Goal: Check status

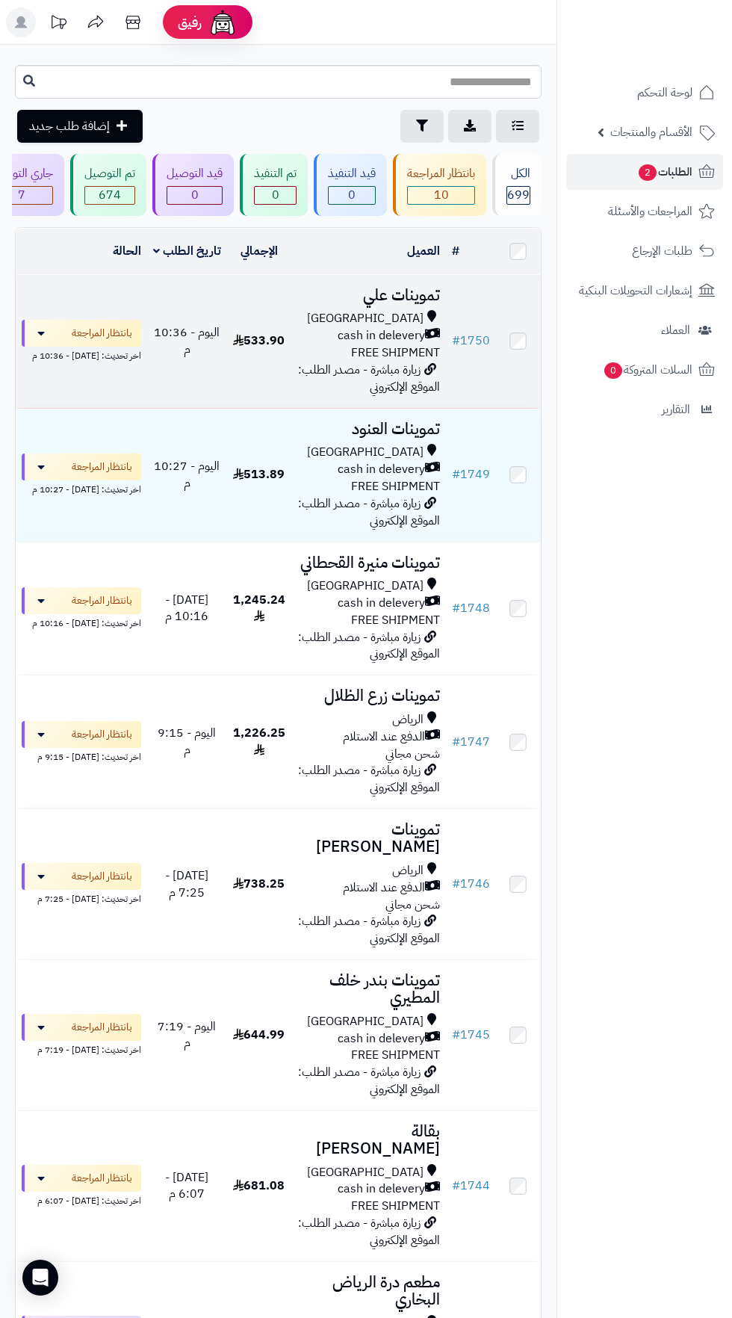
click at [378, 344] on span "FREE SHIPMENT" at bounding box center [395, 353] width 89 height 18
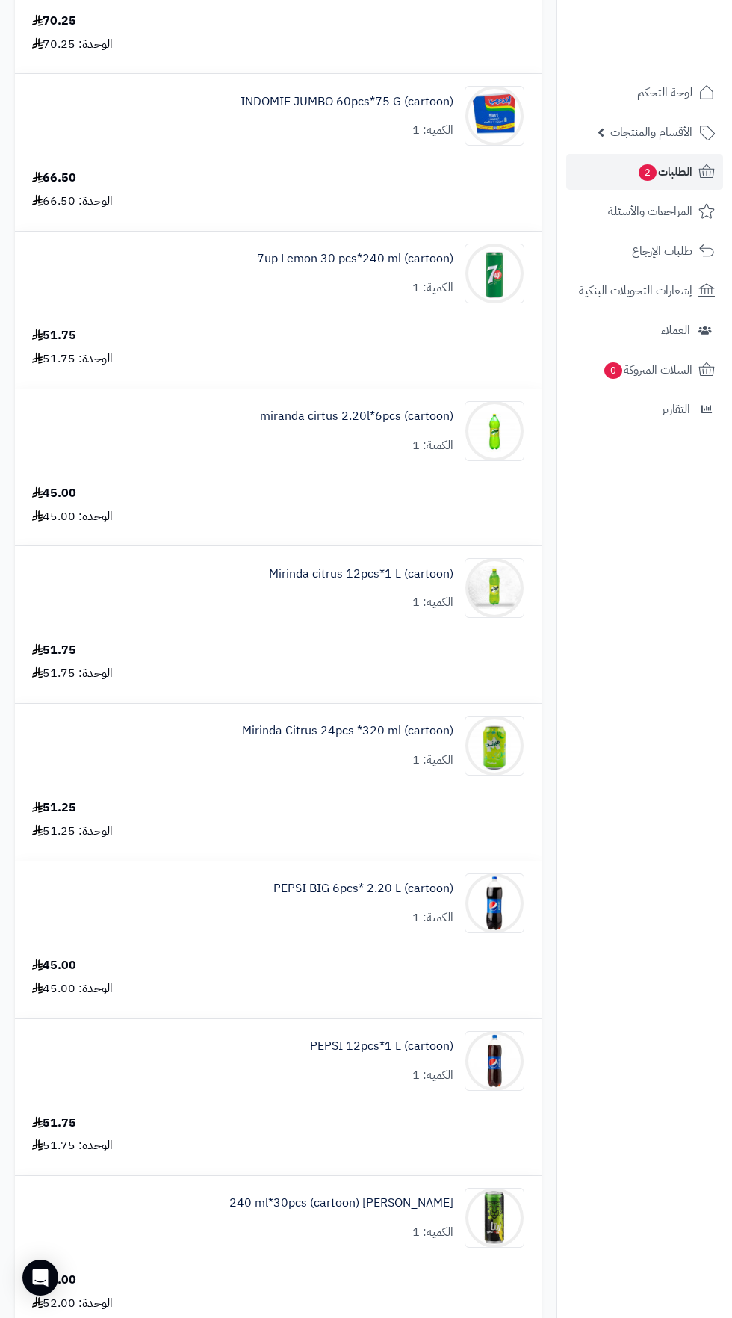
scroll to position [15, 0]
